Goal: Task Accomplishment & Management: Use online tool/utility

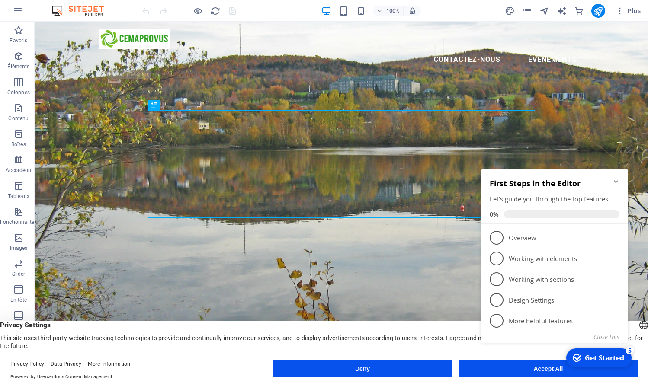
click at [617, 179] on icon "Minimize checklist" at bounding box center [615, 181] width 7 height 7
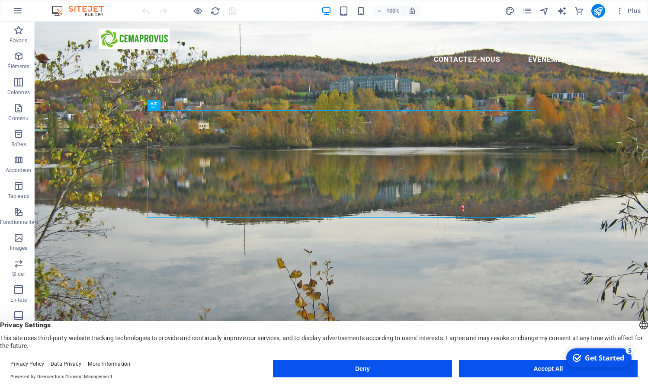
click at [541, 371] on button "Accept All" at bounding box center [548, 368] width 179 height 17
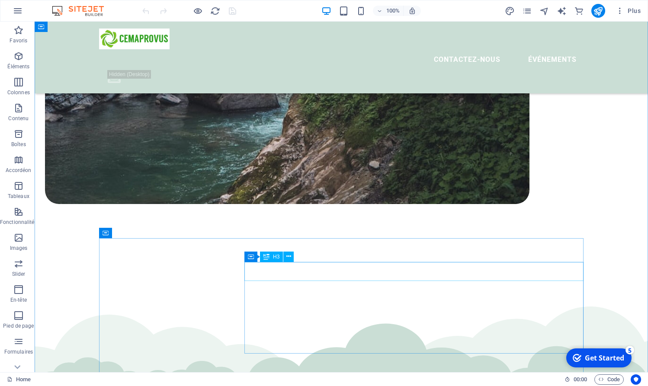
scroll to position [916, 0]
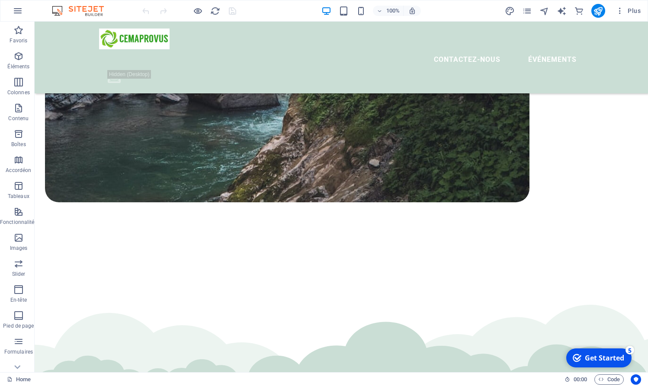
click at [610, 358] on div "Get Started" at bounding box center [604, 358] width 39 height 10
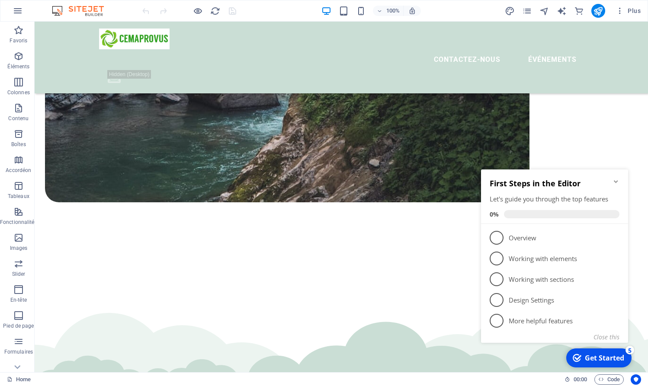
click at [617, 177] on div "First Steps in the Editor Let's guide you through the top features 0%" at bounding box center [554, 196] width 147 height 54
click at [615, 179] on icon "Minimize checklist" at bounding box center [615, 181] width 7 height 7
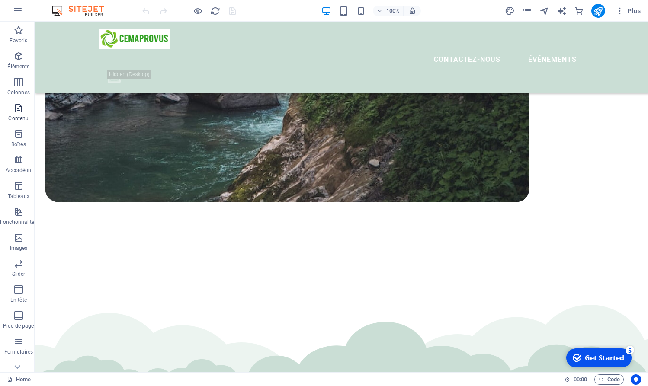
click at [22, 108] on icon "button" at bounding box center [18, 108] width 10 height 10
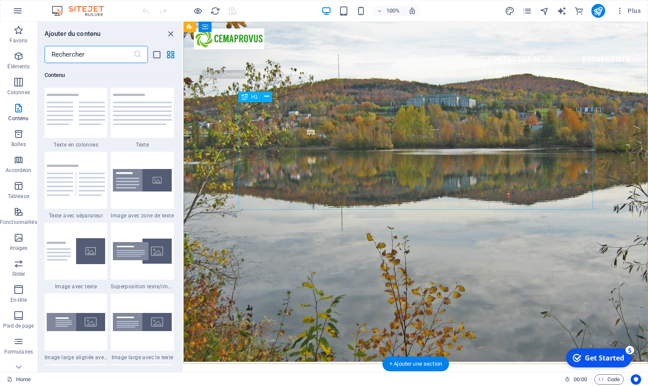
scroll to position [0, 0]
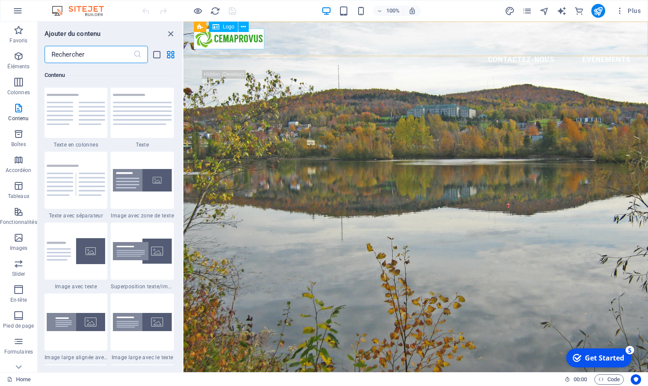
click at [256, 43] on div at bounding box center [416, 39] width 444 height 21
click at [257, 45] on div at bounding box center [416, 39] width 444 height 21
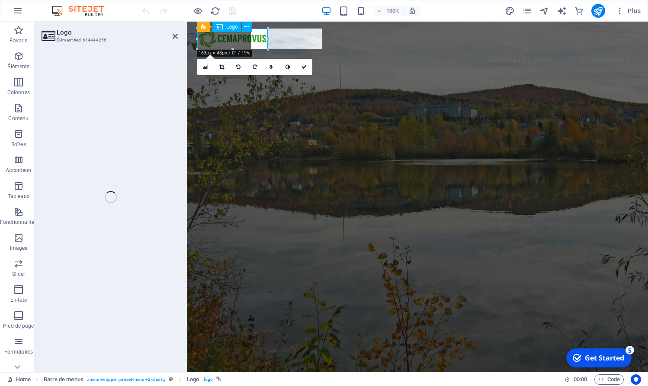
select select "px"
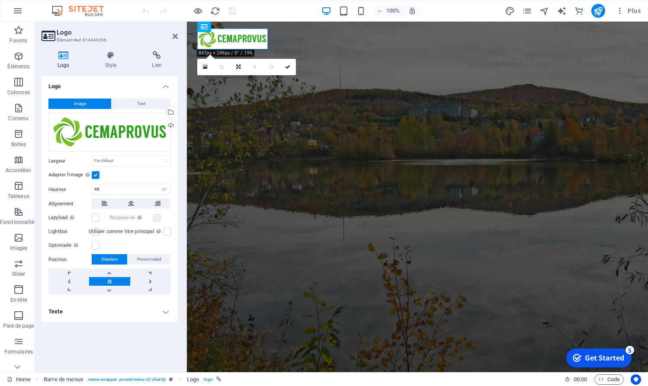
click at [271, 13] on div "100% Plus" at bounding box center [392, 11] width 503 height 14
click at [123, 129] on div "Glissez les fichiers ici, cliquez pour choisir les fichiers ou sélectionnez les…" at bounding box center [109, 132] width 122 height 39
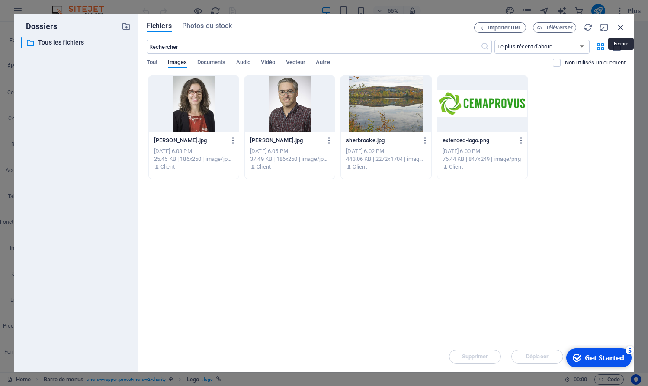
click at [623, 27] on icon "button" at bounding box center [621, 27] width 10 height 10
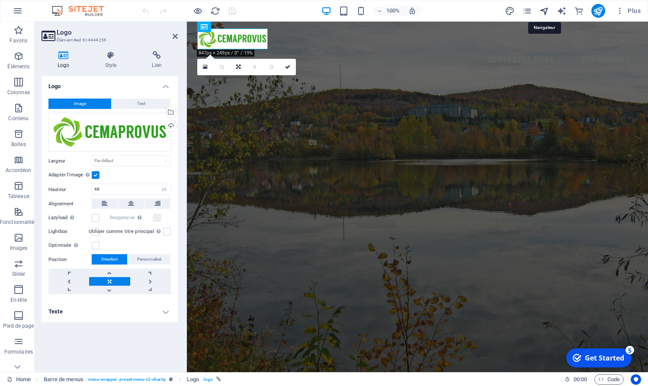
click at [545, 14] on icon "navigator" at bounding box center [544, 11] width 10 height 10
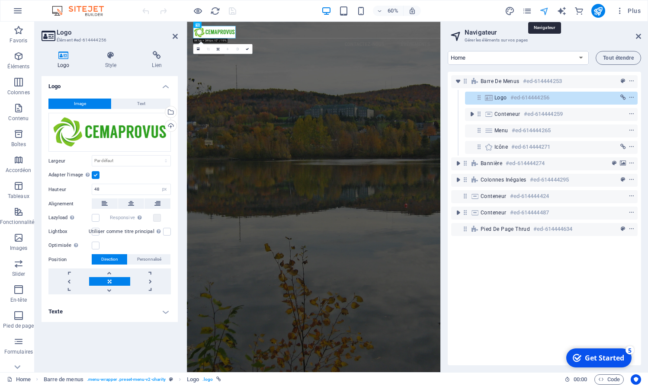
click at [545, 14] on icon "navigator" at bounding box center [544, 11] width 10 height 10
click at [639, 35] on icon at bounding box center [638, 36] width 5 height 7
